Goal: Information Seeking & Learning: Learn about a topic

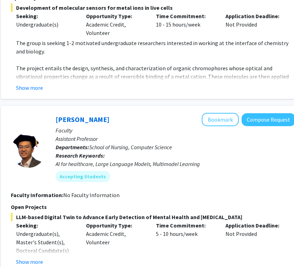
scroll to position [561, 109]
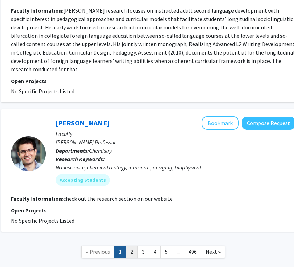
click at [130, 246] on link "2" at bounding box center [132, 252] width 12 height 12
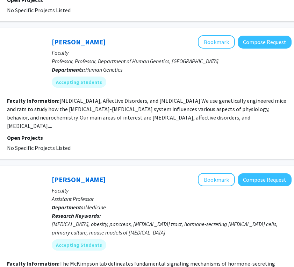
scroll to position [661, 117]
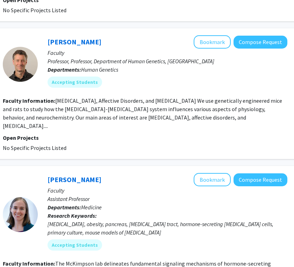
click at [276, 120] on fg-read-more "[MEDICAL_DATA], Affective Disorders, and [MEDICAL_DATA] We use genetically engi…" at bounding box center [142, 113] width 279 height 32
click at [63, 42] on link "[PERSON_NAME]" at bounding box center [75, 41] width 54 height 9
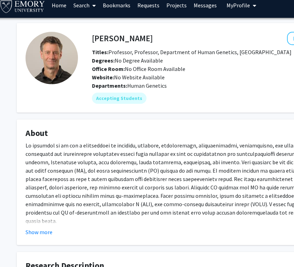
scroll to position [7, 0]
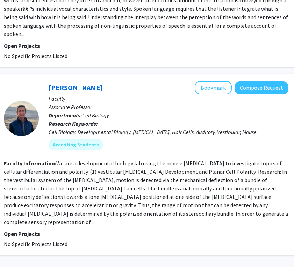
scroll to position [1529, 116]
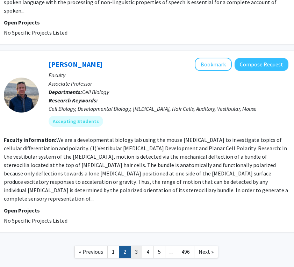
click at [139, 246] on link "3" at bounding box center [136, 252] width 12 height 12
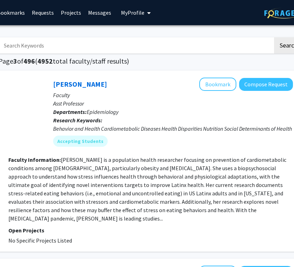
scroll to position [1, 111]
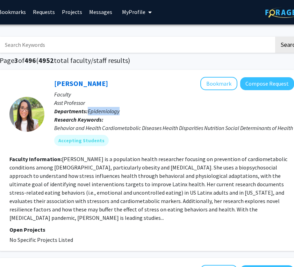
drag, startPoint x: 88, startPoint y: 112, endPoint x: 125, endPoint y: 112, distance: 36.4
click at [125, 112] on p "Departments: Epidemiology" at bounding box center [174, 111] width 240 height 8
copy span "Epidemiology"
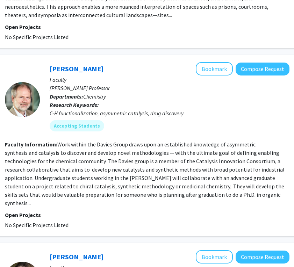
scroll to position [1599, 115]
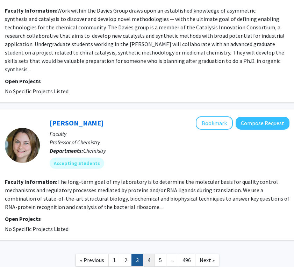
click at [149, 254] on link "4" at bounding box center [149, 260] width 12 height 12
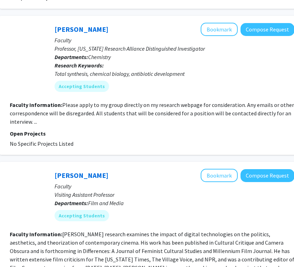
scroll to position [431, 110]
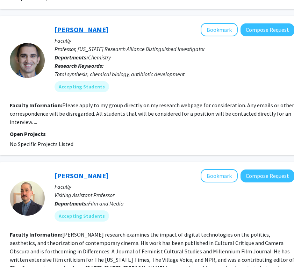
click at [80, 25] on link "[PERSON_NAME]" at bounding box center [82, 29] width 54 height 9
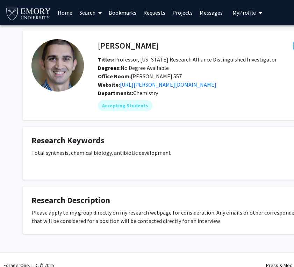
scroll to position [10, 0]
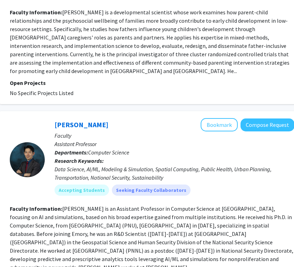
scroll to position [1646, 110]
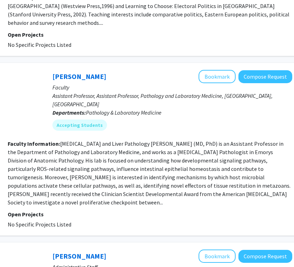
scroll to position [668, 111]
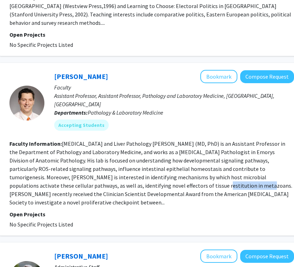
drag, startPoint x: 77, startPoint y: 161, endPoint x: 116, endPoint y: 161, distance: 39.2
click at [116, 161] on fg-read-more "[MEDICAL_DATA] and Liver Pathology [PERSON_NAME] (MD, PhD) is an Assistant Prof…" at bounding box center [150, 173] width 283 height 66
click at [104, 140] on section "Faculty Information: [MEDICAL_DATA] and Liver Pathology [PERSON_NAME] (MD, PhD)…" at bounding box center [151, 173] width 285 height 67
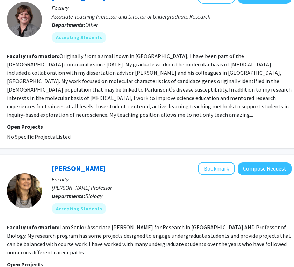
scroll to position [1462, 113]
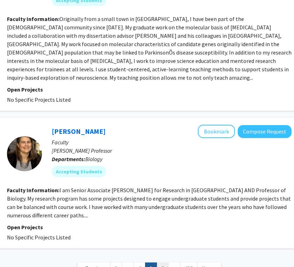
click at [162, 263] on link "6" at bounding box center [163, 269] width 12 height 12
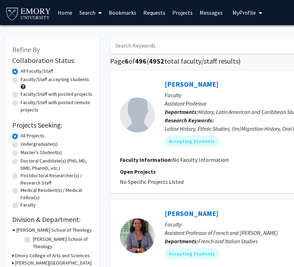
click at [21, 81] on label "Faculty/Staff accepting students" at bounding box center [55, 79] width 69 height 7
click at [21, 80] on input "Faculty/Staff accepting students" at bounding box center [23, 78] width 5 height 5
radio input "true"
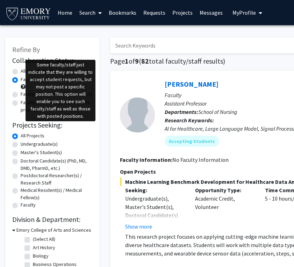
click at [22, 87] on span at bounding box center [23, 86] width 5 height 5
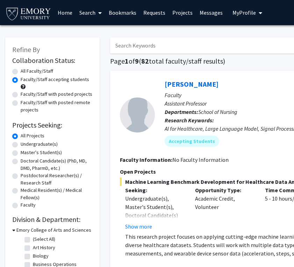
click at [26, 88] on div "Faculty/Staff accepting students" at bounding box center [52, 83] width 80 height 15
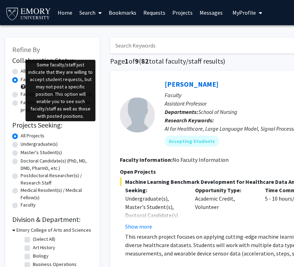
click at [23, 88] on span at bounding box center [23, 86] width 5 height 5
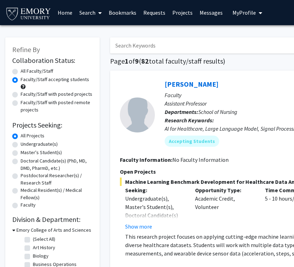
click at [23, 88] on span at bounding box center [23, 86] width 5 height 5
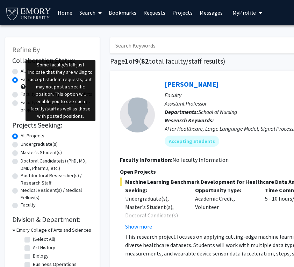
click at [23, 86] on span at bounding box center [23, 86] width 5 height 5
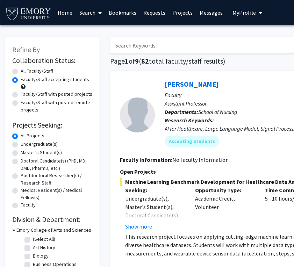
click at [137, 133] on div at bounding box center [137, 115] width 35 height 74
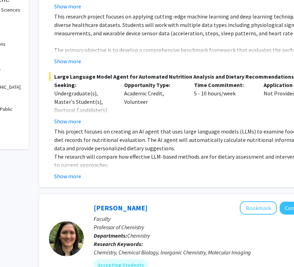
scroll to position [222, 71]
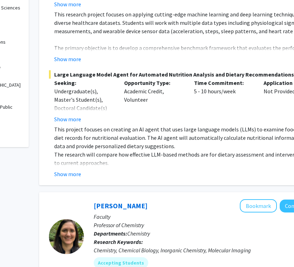
click at [128, 137] on p "This project focuses on creating an AI agent that uses large language models (L…" at bounding box center [193, 137] width 279 height 25
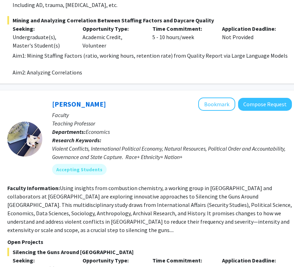
scroll to position [871, 113]
